Goal: Task Accomplishment & Management: Use online tool/utility

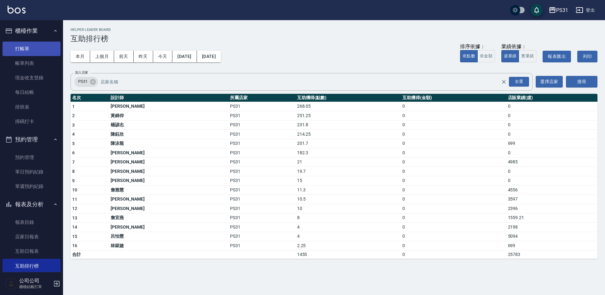
click at [26, 48] on link "打帳單" at bounding box center [32, 49] width 58 height 14
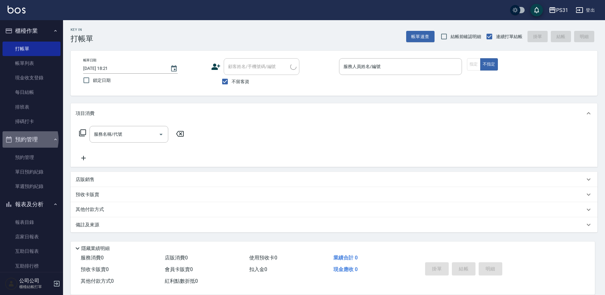
click at [23, 140] on button "預約管理" at bounding box center [32, 139] width 58 height 16
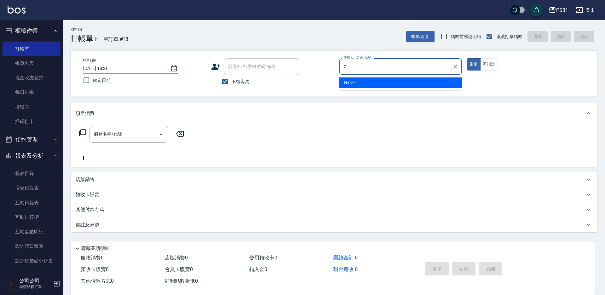
type input "Nini-7"
type button "true"
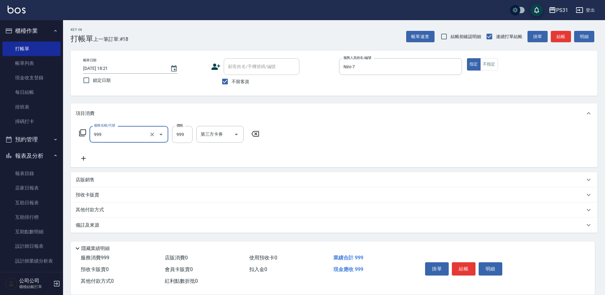
type input "精油套餐999(999)"
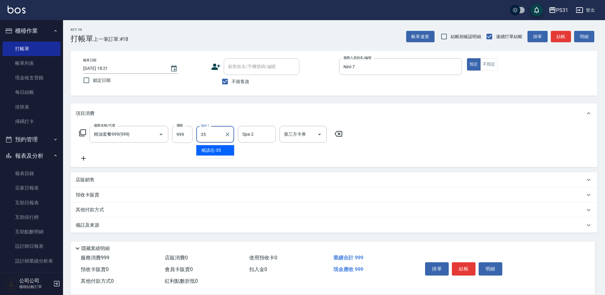
type input "楊諺志-35"
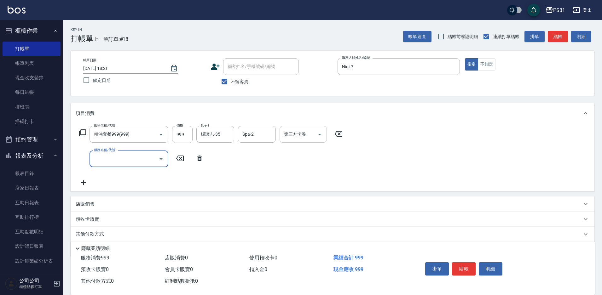
click at [298, 130] on div "第三方卡券 第三方卡券" at bounding box center [303, 134] width 47 height 17
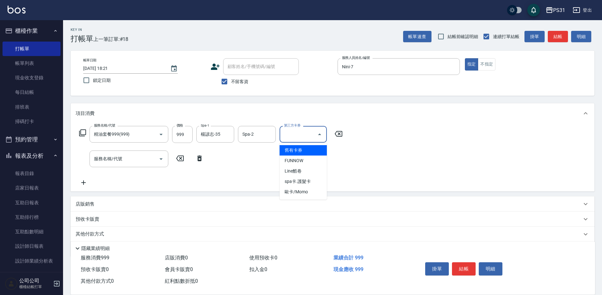
click at [303, 150] on span "舊有卡券" at bounding box center [303, 150] width 47 height 10
type input "舊有卡券"
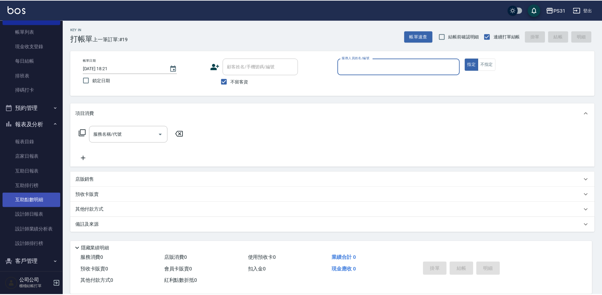
scroll to position [86, 0]
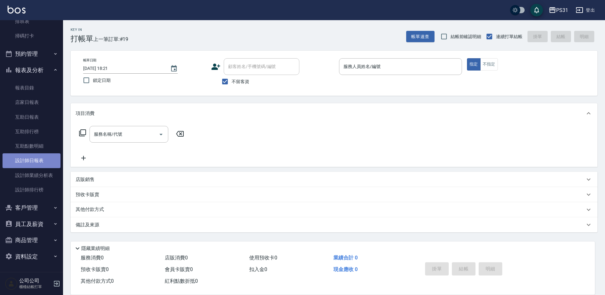
click at [43, 161] on link "設計師日報表" at bounding box center [32, 160] width 58 height 14
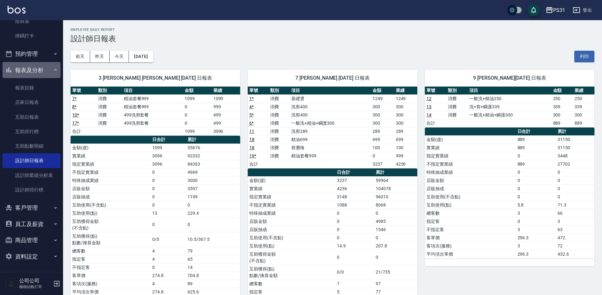
click at [38, 69] on button "報表及分析" at bounding box center [32, 70] width 58 height 16
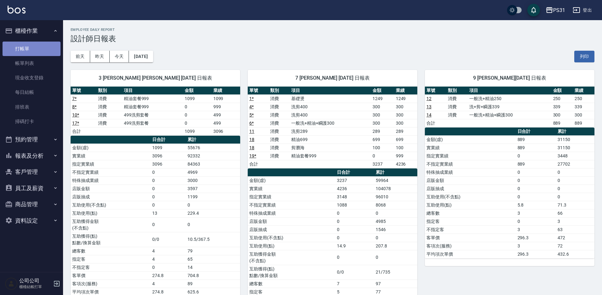
click at [28, 52] on link "打帳單" at bounding box center [32, 49] width 58 height 14
